Goal: Task Accomplishment & Management: Use online tool/utility

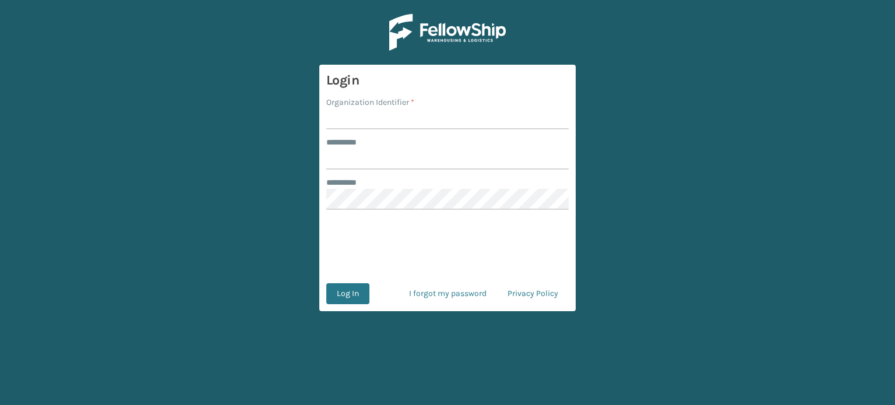
click at [349, 128] on input "Organization Identifier *" at bounding box center [447, 118] width 242 height 21
type input "SuperAdminOrganization"
click at [359, 158] on input "******** *" at bounding box center [447, 159] width 242 height 21
type input "*****"
click at [344, 284] on button "Log In" at bounding box center [347, 293] width 43 height 21
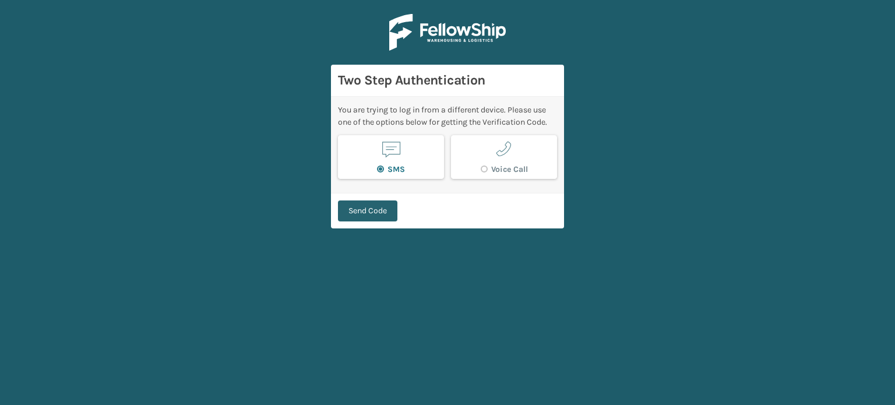
click at [352, 216] on button "Send Code" at bounding box center [367, 210] width 59 height 21
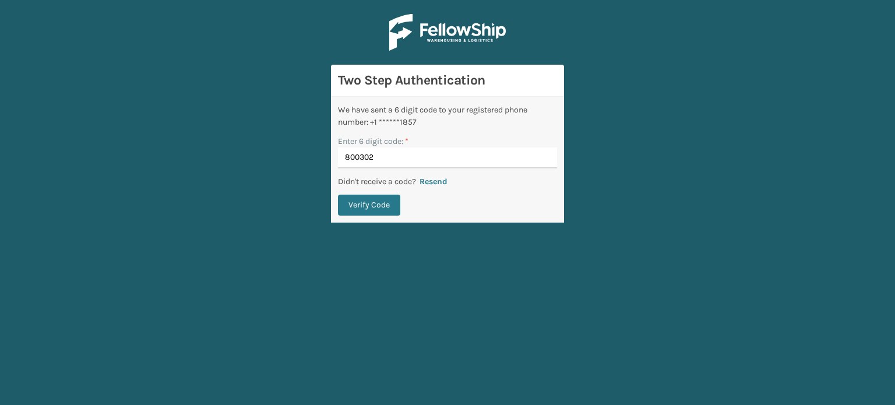
type input "800302"
click at [338, 195] on button "Verify Code" at bounding box center [369, 205] width 62 height 21
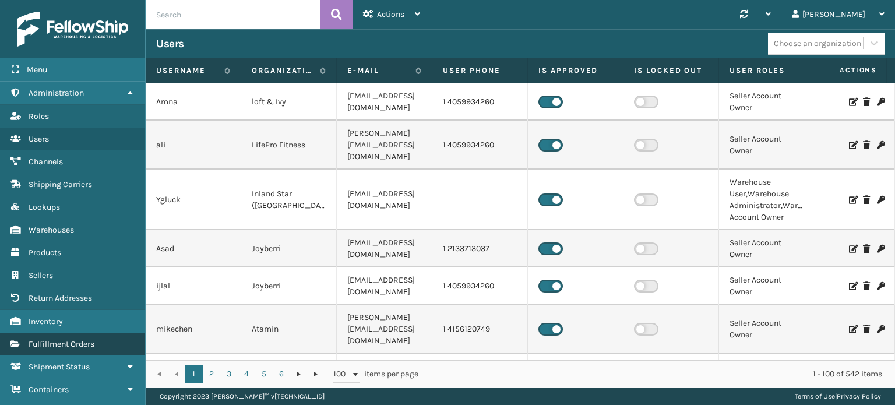
click at [93, 343] on span "Fulfillment Orders" at bounding box center [62, 344] width 66 height 10
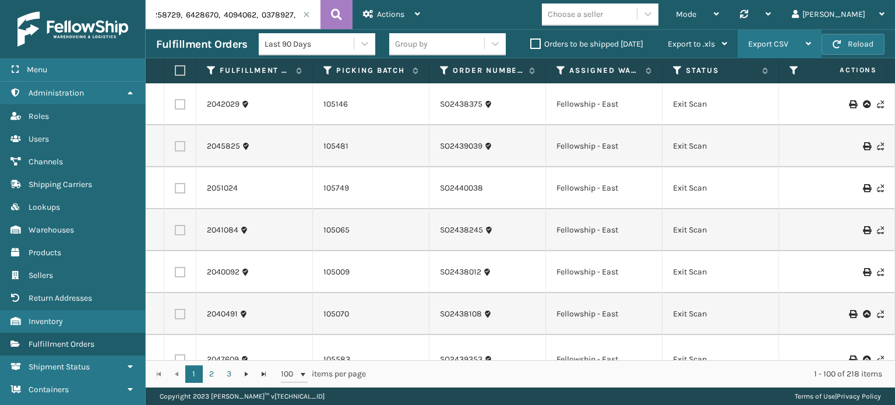
scroll to position [0, 8290]
drag, startPoint x: 156, startPoint y: 12, endPoint x: 771, endPoint y: 44, distance: 615.7
click at [771, 44] on div "Actions Settings Remove All Filters Track Fulfillment Order Export Labels Bulk …" at bounding box center [521, 194] width 750 height 388
paste input "PC-SWFTPWS-BLUOR"
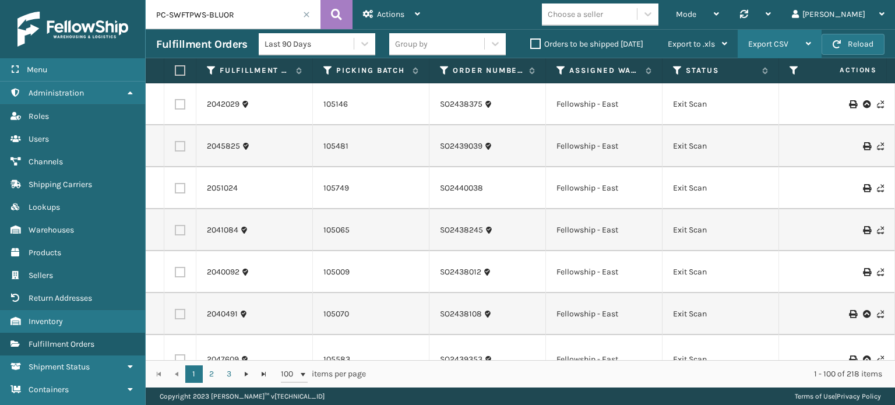
type input "PC-SWFTPWS-BLUOR"
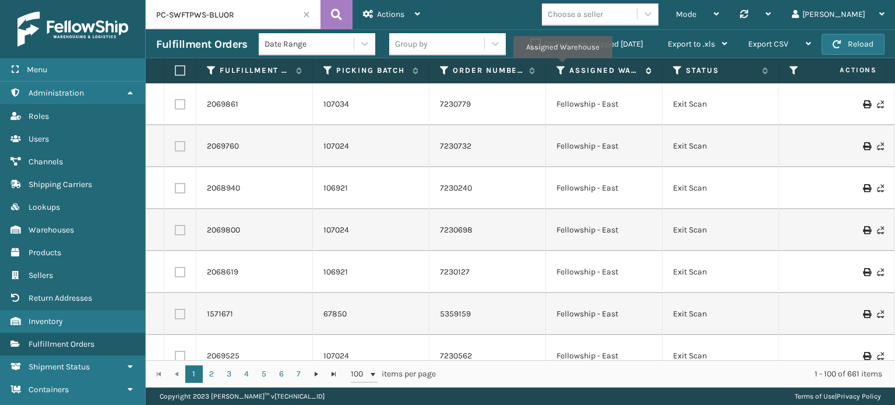
click at [562, 66] on icon at bounding box center [561, 70] width 9 height 10
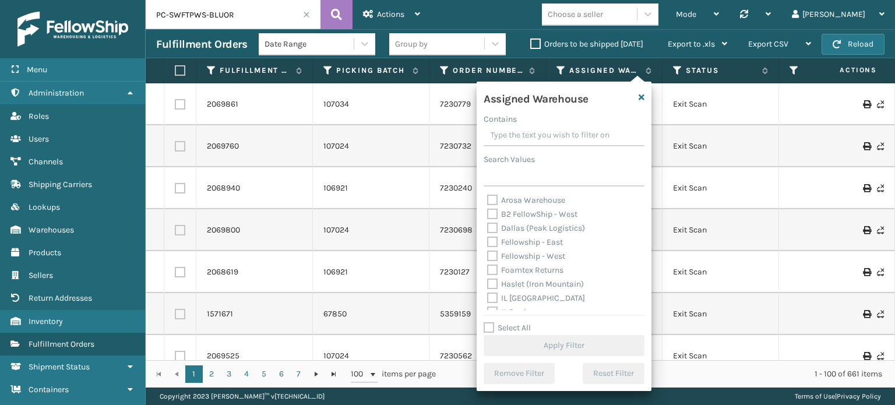
click at [534, 241] on label "Fellowship - East" at bounding box center [525, 242] width 76 height 10
click at [488, 241] on input "Fellowship - East" at bounding box center [487, 239] width 1 height 8
checkbox input "true"
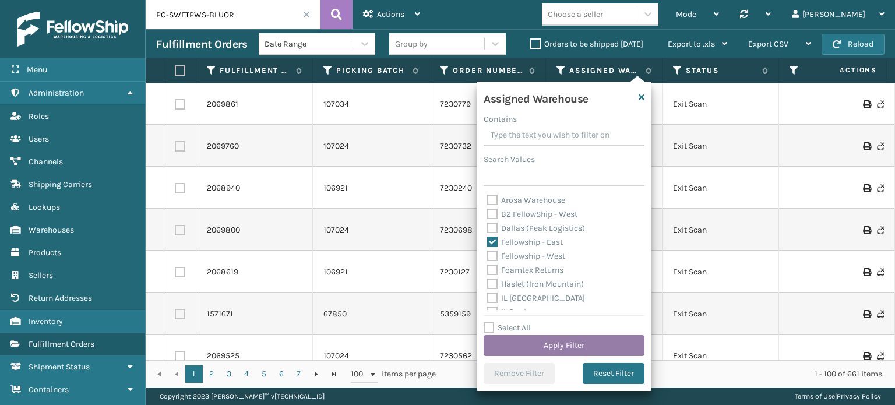
click at [546, 340] on button "Apply Filter" at bounding box center [564, 345] width 161 height 21
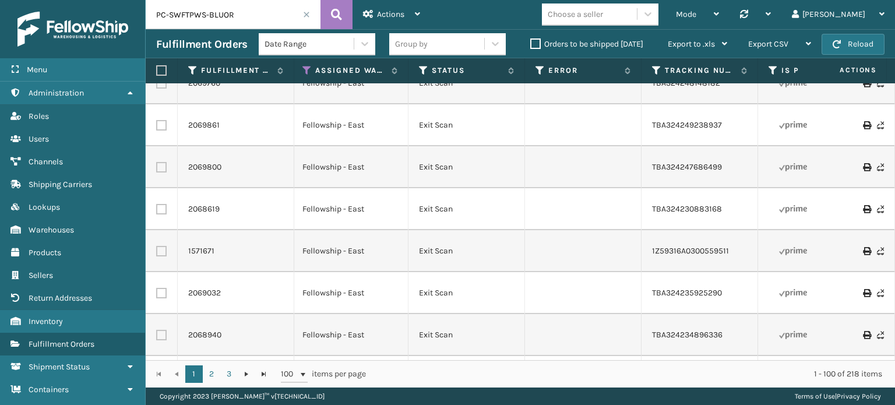
scroll to position [0, 254]
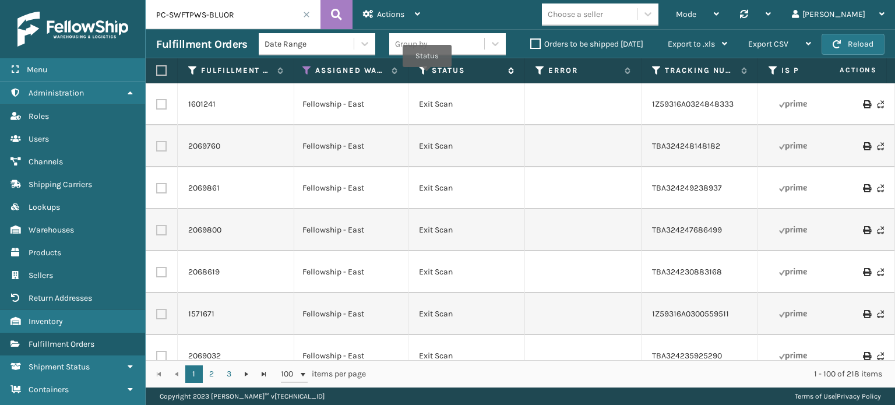
click at [427, 75] on icon at bounding box center [423, 70] width 9 height 10
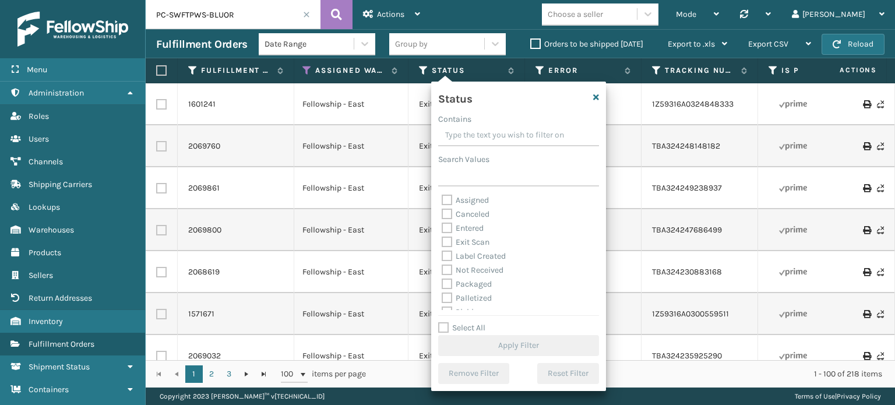
drag, startPoint x: 472, startPoint y: 220, endPoint x: 439, endPoint y: 188, distance: 45.3
drag, startPoint x: 439, startPoint y: 188, endPoint x: 655, endPoint y: 277, distance: 233.7
click at [655, 277] on td "TBA324230883168" at bounding box center [700, 272] width 117 height 42
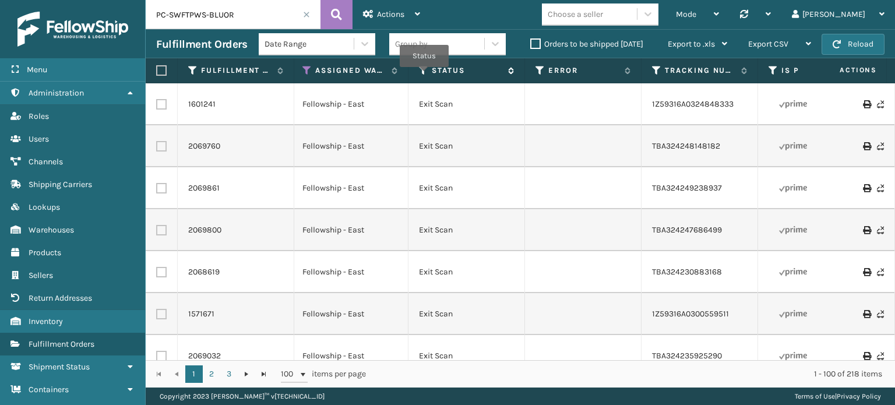
click at [424, 75] on icon at bounding box center [423, 70] width 9 height 10
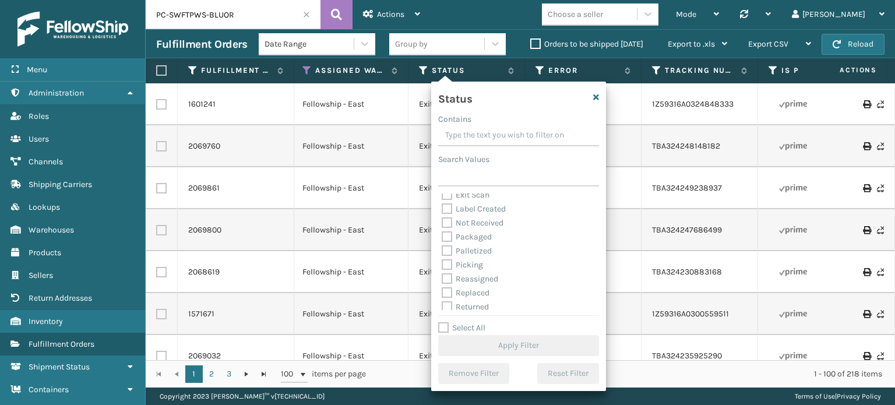
scroll to position [65, 0]
drag, startPoint x: 470, startPoint y: 251, endPoint x: 445, endPoint y: 249, distance: 25.1
click at [445, 249] on label "Picking" at bounding box center [462, 247] width 41 height 10
click at [442, 248] on input "Picking" at bounding box center [442, 244] width 1 height 8
checkbox input "true"
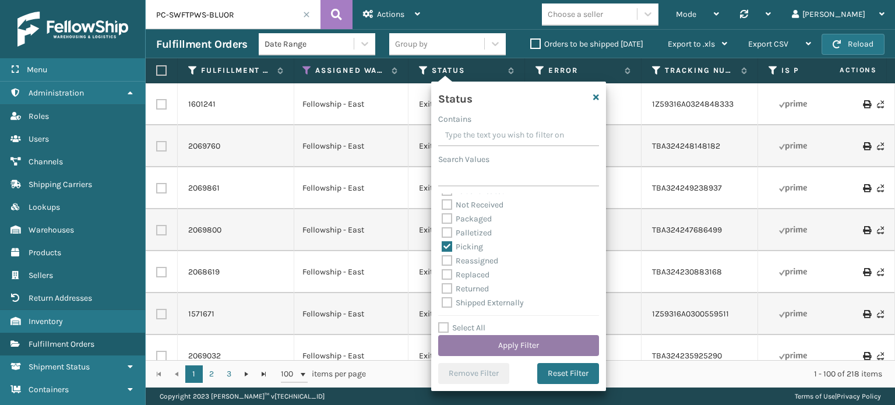
click at [483, 346] on button "Apply Filter" at bounding box center [518, 345] width 161 height 21
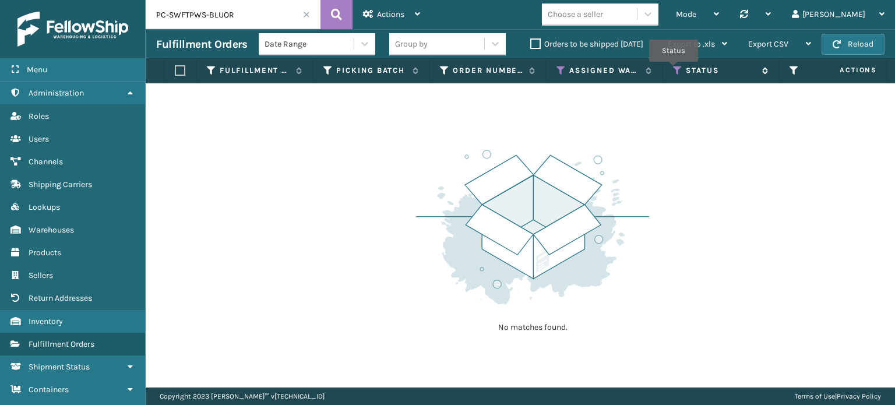
click at [674, 70] on icon at bounding box center [677, 70] width 9 height 10
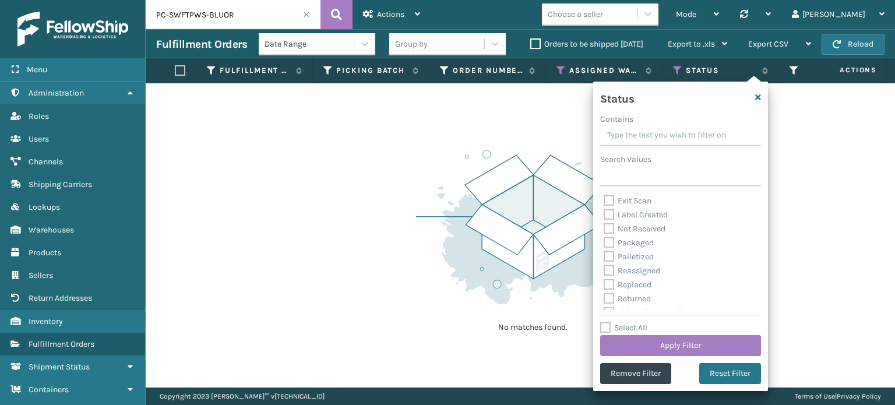
scroll to position [56, 0]
click at [636, 256] on label "Palletized" at bounding box center [629, 256] width 50 height 10
click at [604, 256] on input "Palletized" at bounding box center [604, 253] width 1 height 8
checkbox input "true"
click at [655, 342] on button "Apply Filter" at bounding box center [680, 345] width 161 height 21
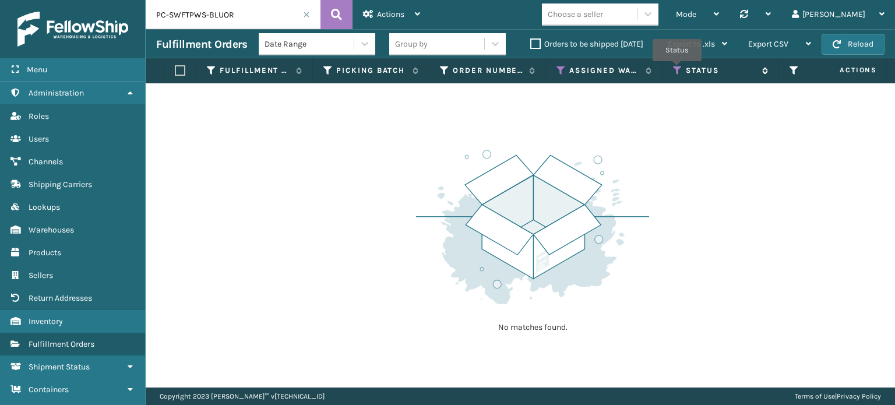
click at [677, 69] on icon at bounding box center [677, 70] width 9 height 10
click at [538, 46] on label "Orders to be shipped [DATE]" at bounding box center [586, 44] width 113 height 10
click at [531, 45] on input "Orders to be shipped [DATE]" at bounding box center [530, 41] width 1 height 8
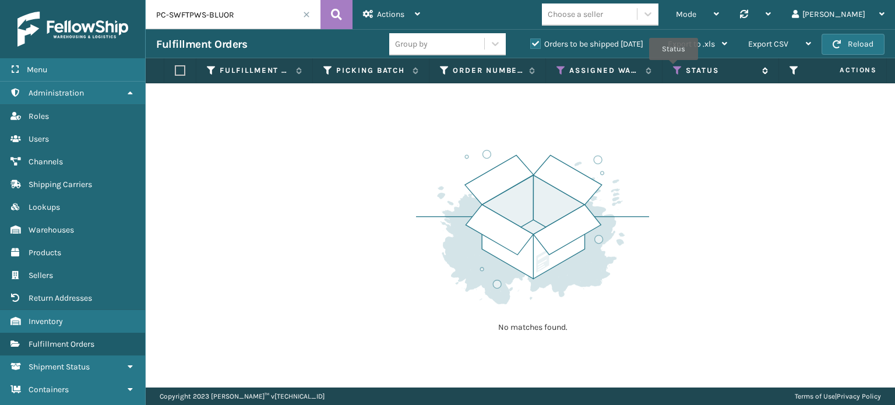
click at [674, 68] on icon at bounding box center [677, 70] width 9 height 10
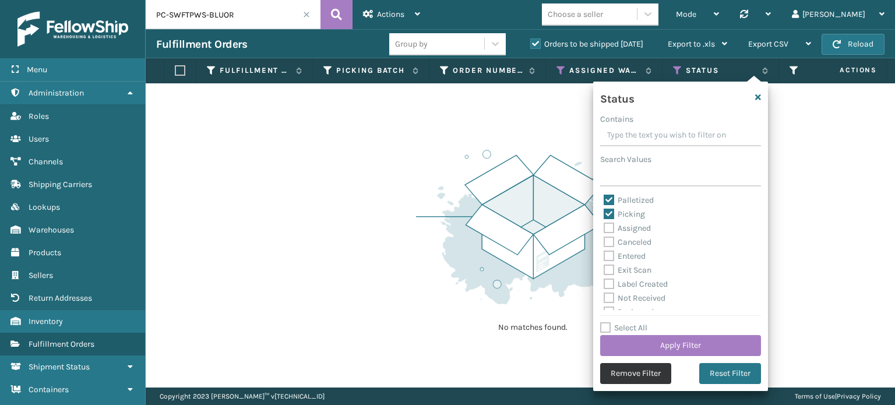
click at [636, 370] on button "Remove Filter" at bounding box center [635, 373] width 71 height 21
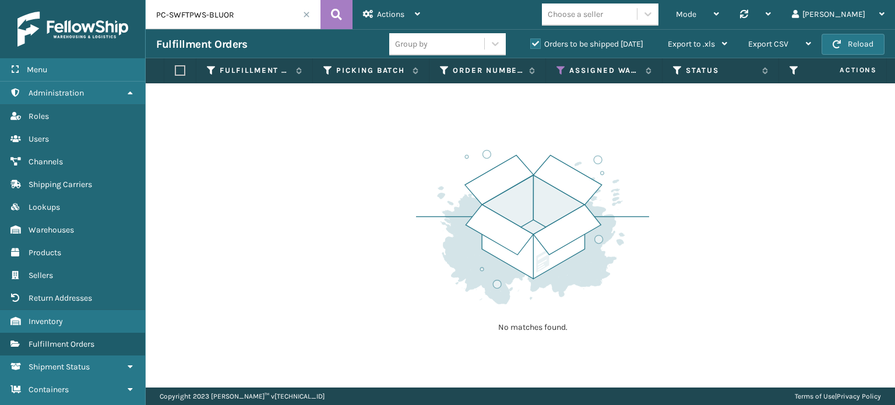
click at [251, 19] on input "PC-SWFTPWS-BLUOR" at bounding box center [233, 14] width 175 height 29
drag, startPoint x: 157, startPoint y: 10, endPoint x: 277, endPoint y: 14, distance: 120.7
click at [277, 14] on input "PC-SWFTPWS-BLUOR" at bounding box center [233, 14] width 175 height 29
paste input "text"
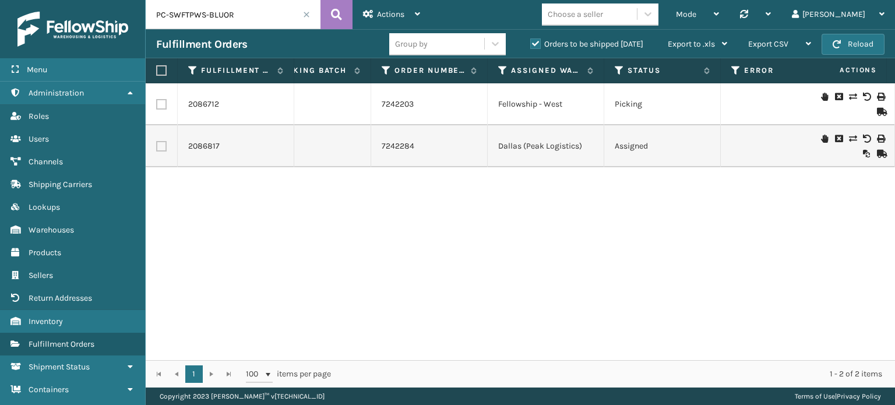
scroll to position [0, 79]
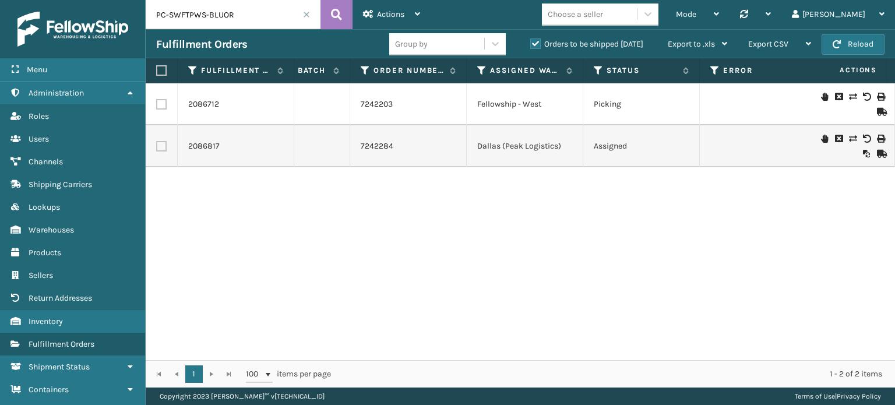
drag, startPoint x: 343, startPoint y: 135, endPoint x: 631, endPoint y: 180, distance: 292.0
click at [631, 180] on div "2086712 108339 7242203 Fellowship - West Picking 1ZXH04530321019687 PC-SWFTPWS-…" at bounding box center [521, 221] width 750 height 277
click at [536, 47] on label "Orders to be shipped [DATE]" at bounding box center [586, 44] width 113 height 10
click at [531, 45] on input "Orders to be shipped [DATE]" at bounding box center [530, 41] width 1 height 8
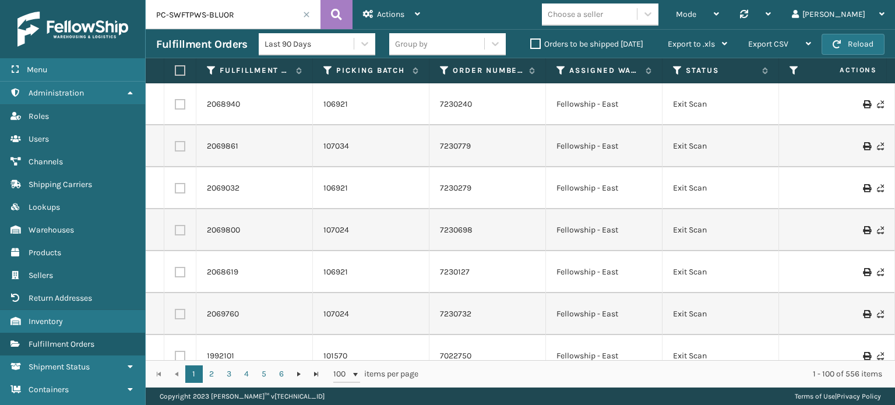
drag, startPoint x: 250, startPoint y: 10, endPoint x: 15, endPoint y: -3, distance: 235.3
click at [15, 0] on html "Menu Administration Roles Users Channels Shipping Carriers Lookups Warehouses P…" at bounding box center [447, 202] width 895 height 405
paste input "2086800"
type input "2086800"
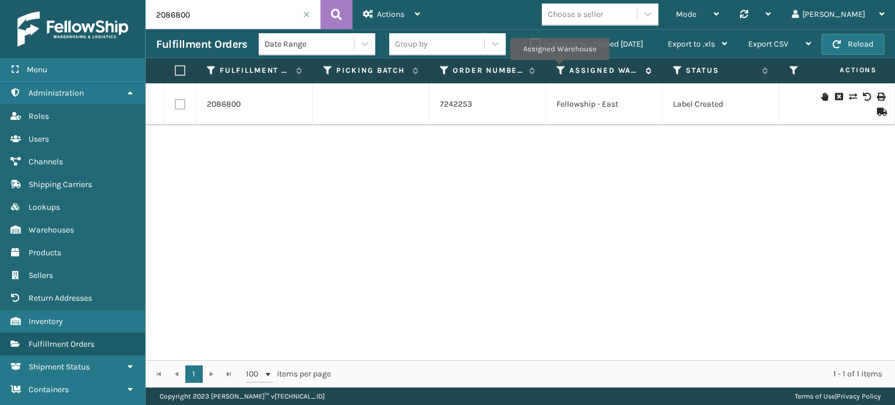
click at [560, 68] on icon at bounding box center [561, 70] width 9 height 10
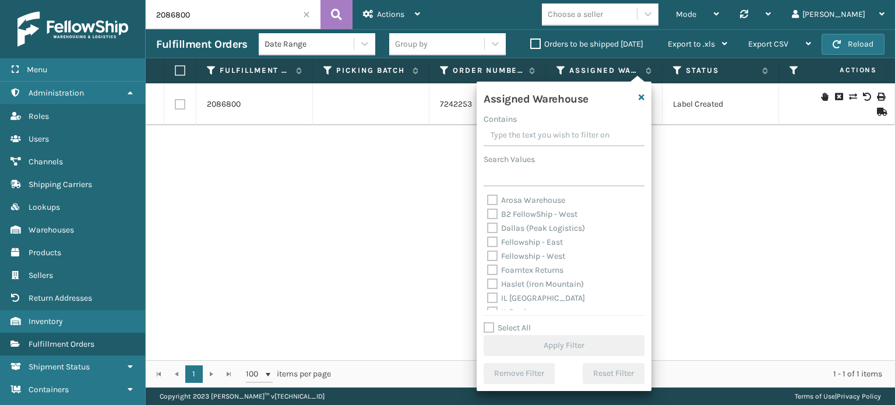
click at [541, 245] on label "Fellowship - East" at bounding box center [525, 242] width 76 height 10
click at [488, 243] on input "Fellowship - East" at bounding box center [487, 239] width 1 height 8
checkbox input "true"
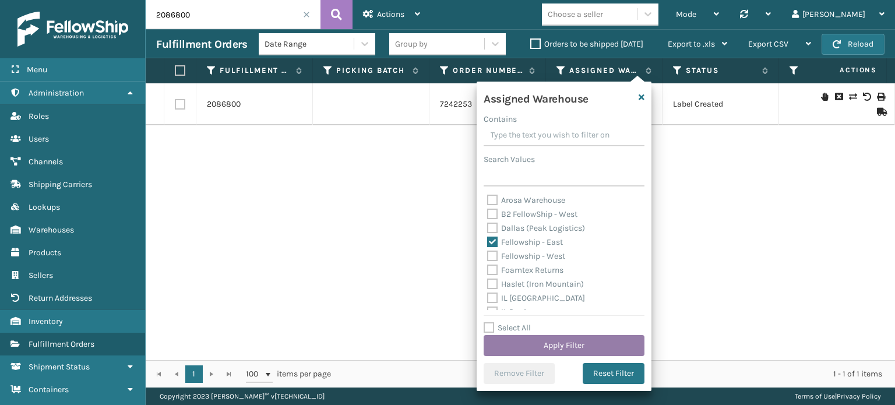
click at [566, 342] on button "Apply Filter" at bounding box center [564, 345] width 161 height 21
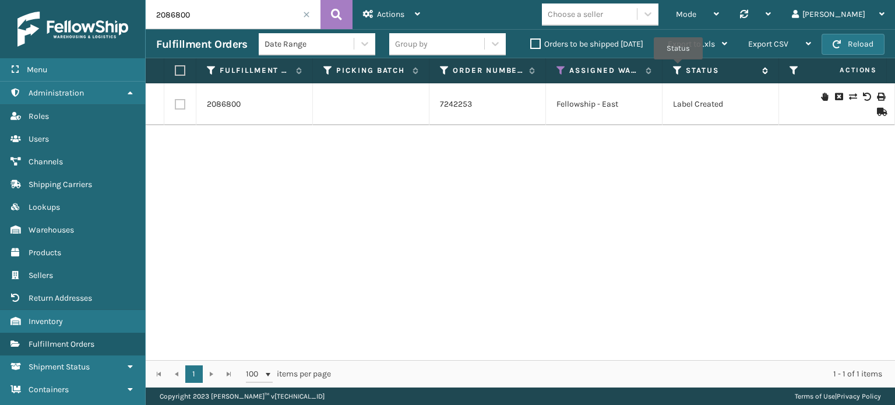
click at [678, 68] on icon at bounding box center [677, 70] width 9 height 10
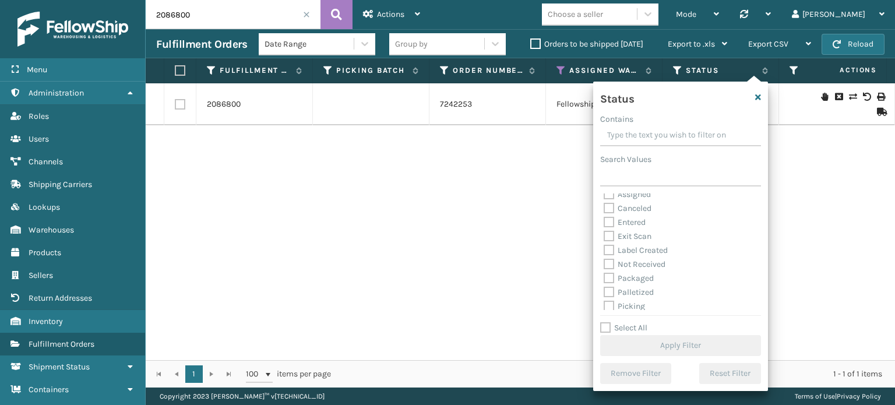
scroll to position [6, 0]
click at [657, 249] on label "Label Created" at bounding box center [636, 250] width 64 height 10
click at [604, 249] on input "Label Created" at bounding box center [604, 247] width 1 height 8
checkbox input "true"
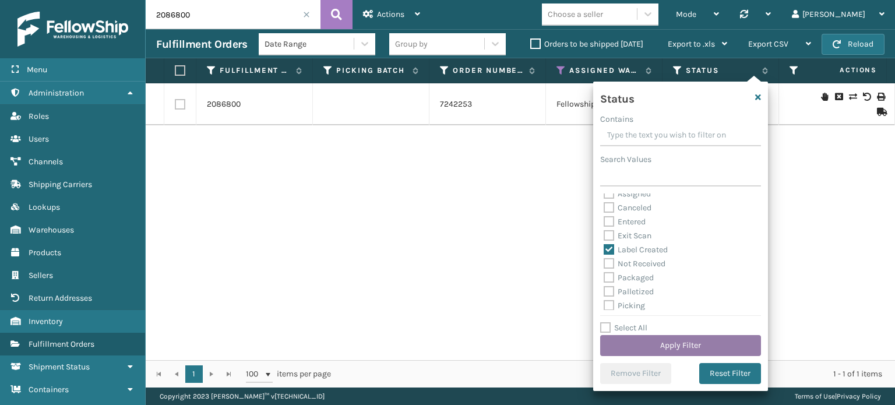
click at [663, 348] on button "Apply Filter" at bounding box center [680, 345] width 161 height 21
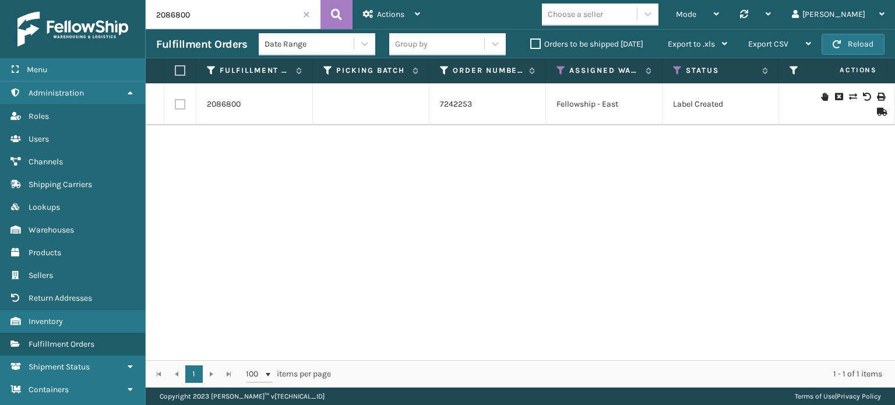
click at [305, 17] on span at bounding box center [306, 14] width 7 height 7
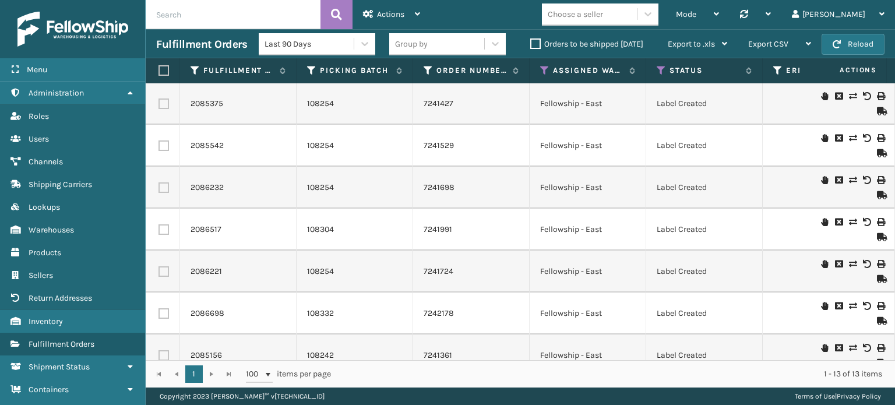
scroll to position [0, 16]
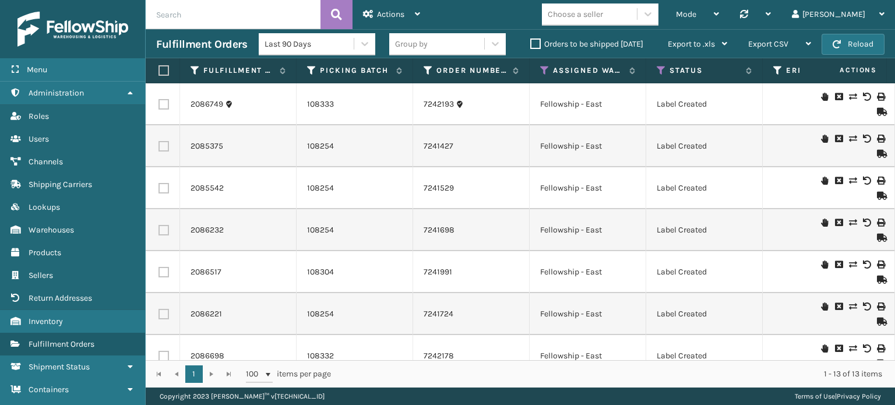
click at [219, 5] on input "text" at bounding box center [233, 14] width 175 height 29
paste input "PC-SWFTPWS-BLUOR"
click at [335, 24] on button at bounding box center [337, 14] width 32 height 29
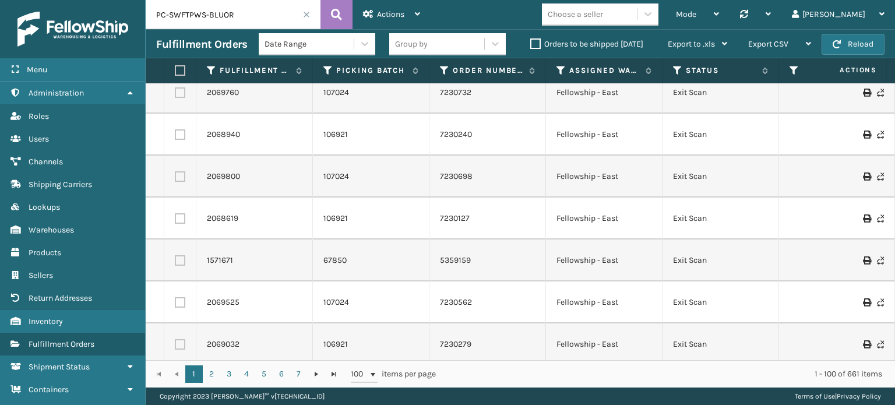
scroll to position [40, 0]
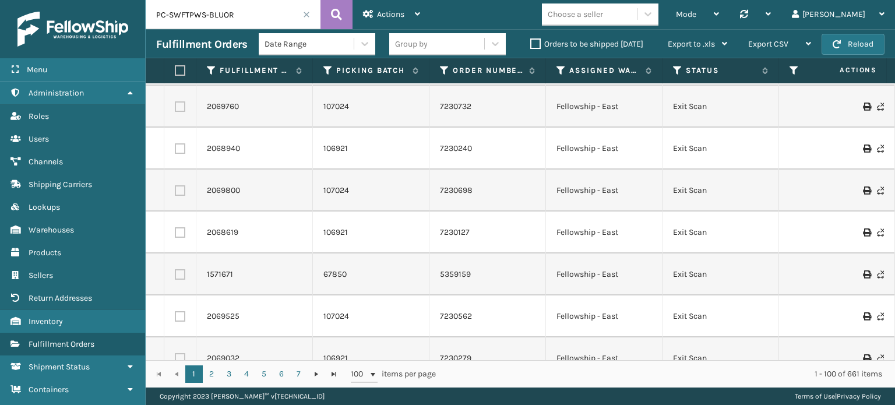
drag, startPoint x: 490, startPoint y: 175, endPoint x: 297, endPoint y: 193, distance: 193.8
click at [297, 193] on div "2069800" at bounding box center [254, 191] width 95 height 12
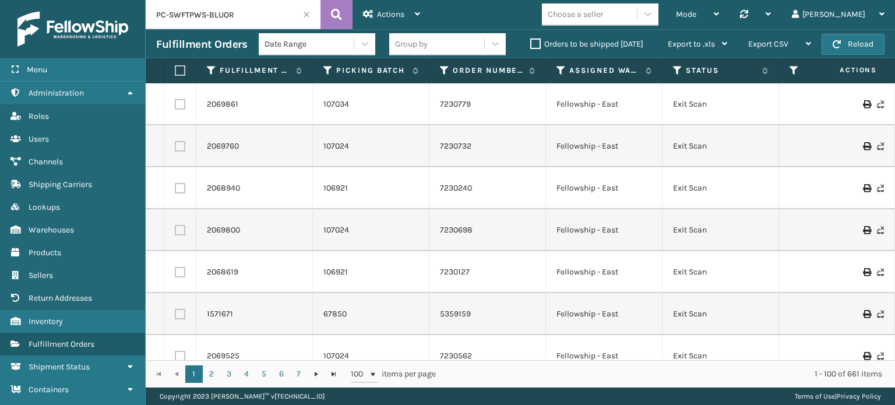
scroll to position [0, 117]
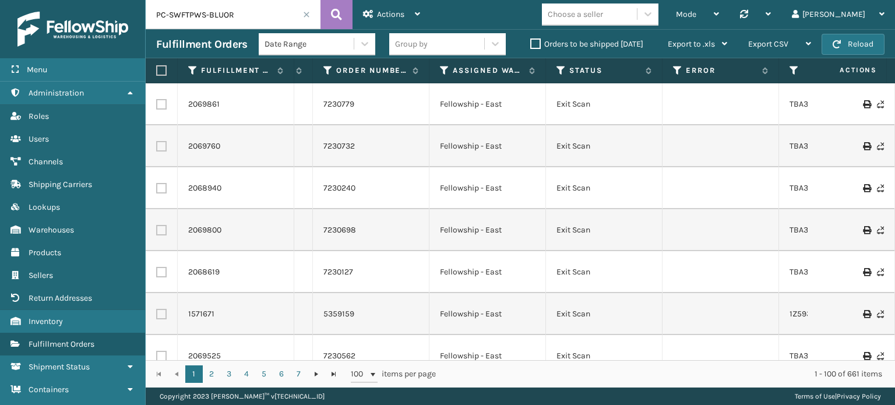
drag, startPoint x: 674, startPoint y: 261, endPoint x: 596, endPoint y: 374, distance: 136.9
click at [596, 374] on div "1 - 100 of 661 items" at bounding box center [667, 374] width 430 height 12
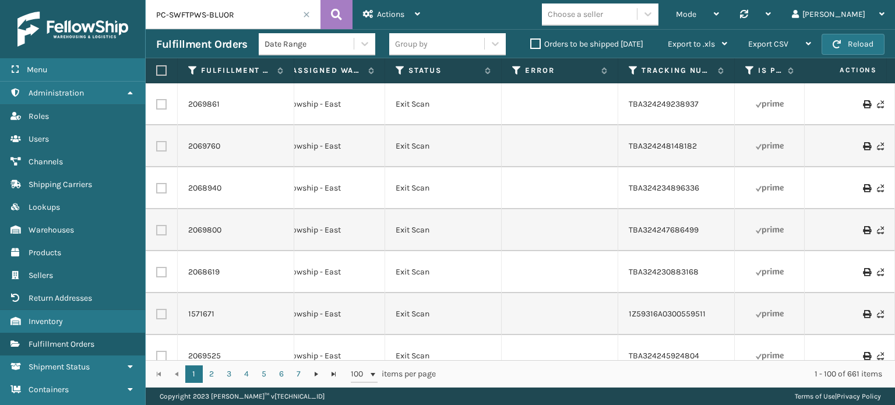
scroll to position [0, 389]
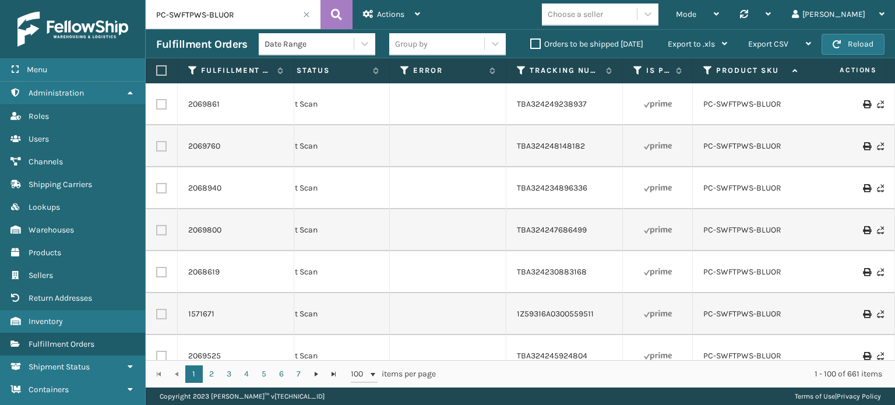
drag, startPoint x: 653, startPoint y: 280, endPoint x: 694, endPoint y: 375, distance: 102.9
click at [694, 375] on div "1 - 100 of 661 items" at bounding box center [667, 374] width 430 height 12
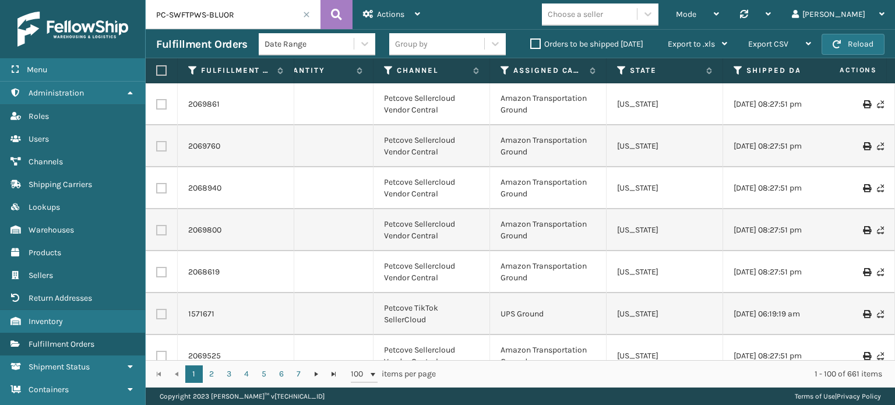
scroll to position [0, 0]
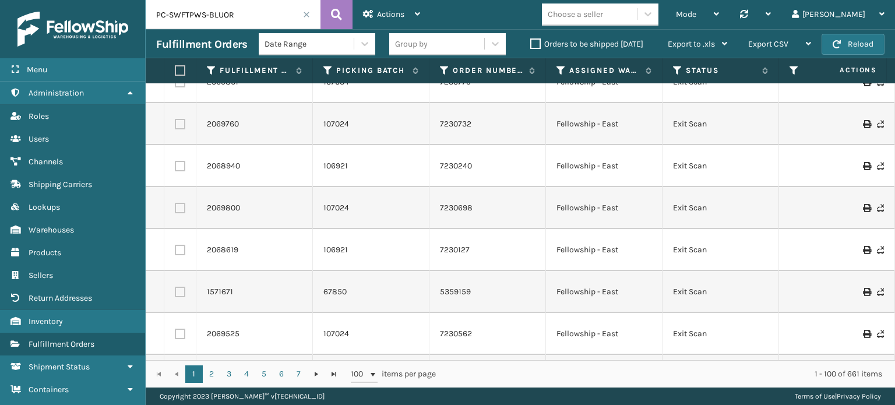
drag, startPoint x: 235, startPoint y: 12, endPoint x: 0, endPoint y: 20, distance: 235.0
click at [0, 0] on div "Menu Administration Roles Users Channels Shipping Carriers Lookups Warehouses P…" at bounding box center [447, 0] width 895 height 0
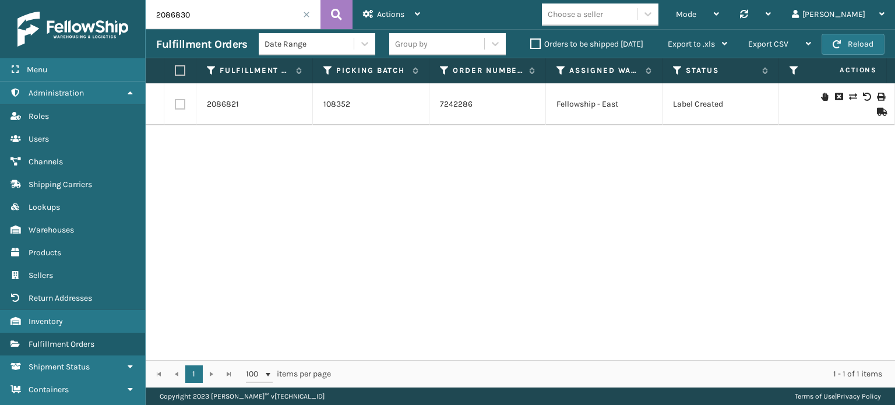
type input "2086830"
click at [304, 21] on input "2086830" at bounding box center [233, 14] width 175 height 29
click at [305, 15] on span at bounding box center [306, 14] width 7 height 7
